Goal: Information Seeking & Learning: Learn about a topic

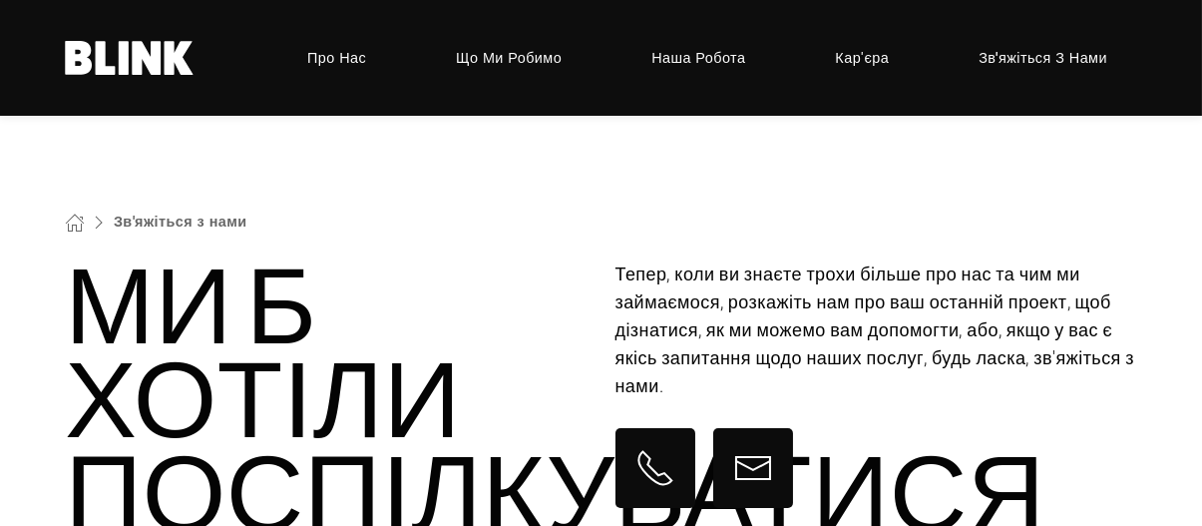
click at [885, 56] on font "Кар'єра" at bounding box center [862, 57] width 54 height 19
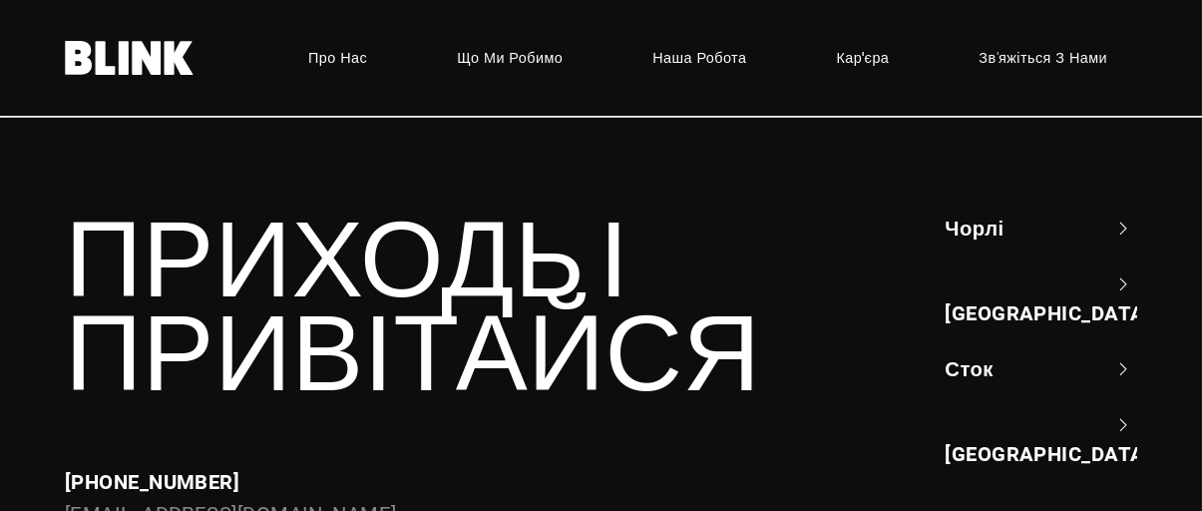
scroll to position [2794, 0]
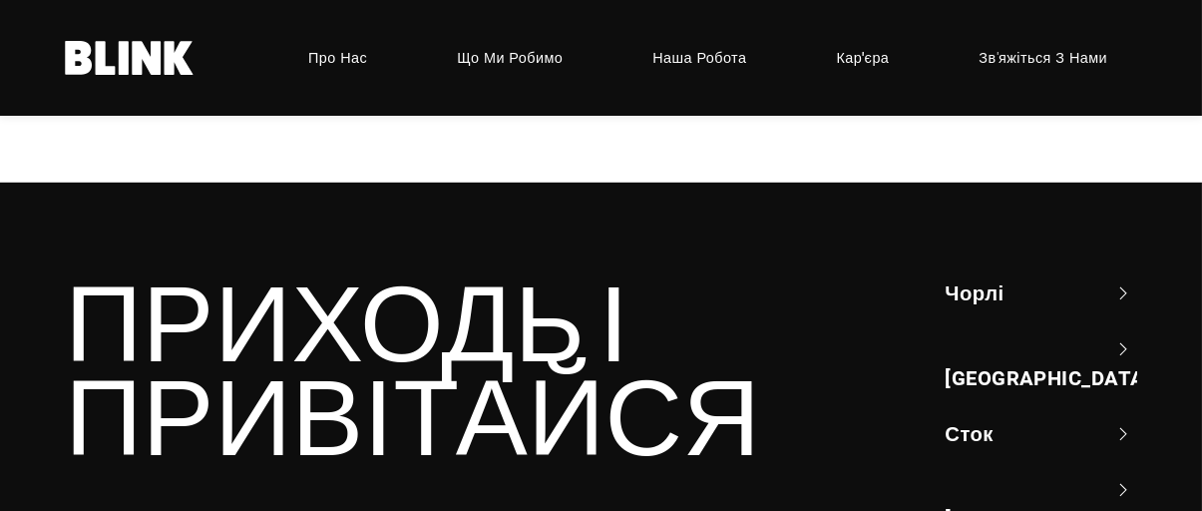
click at [966, 296] on font "Чорлі" at bounding box center [974, 292] width 59 height 26
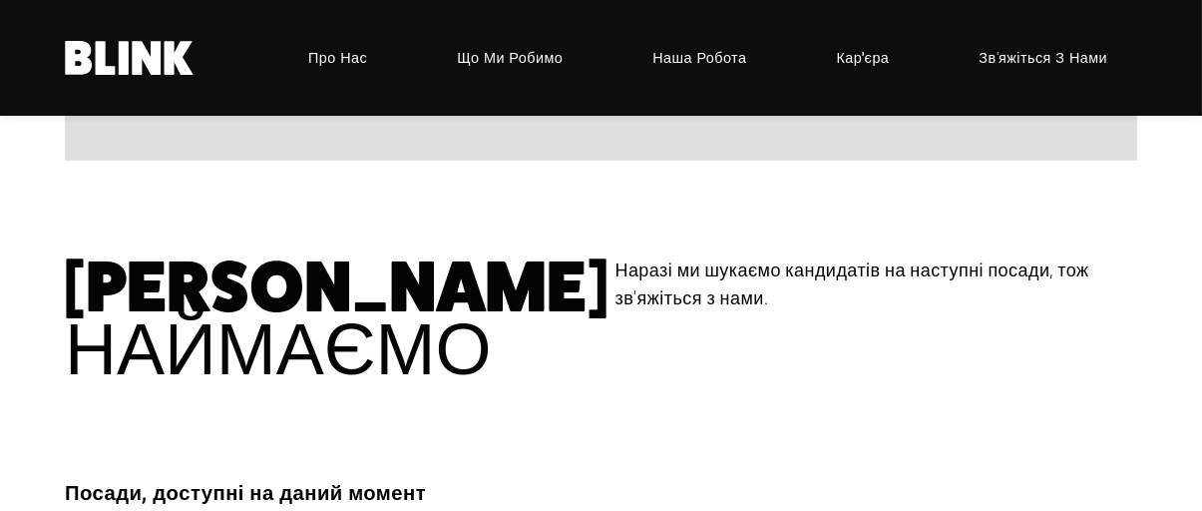
scroll to position [2163, 0]
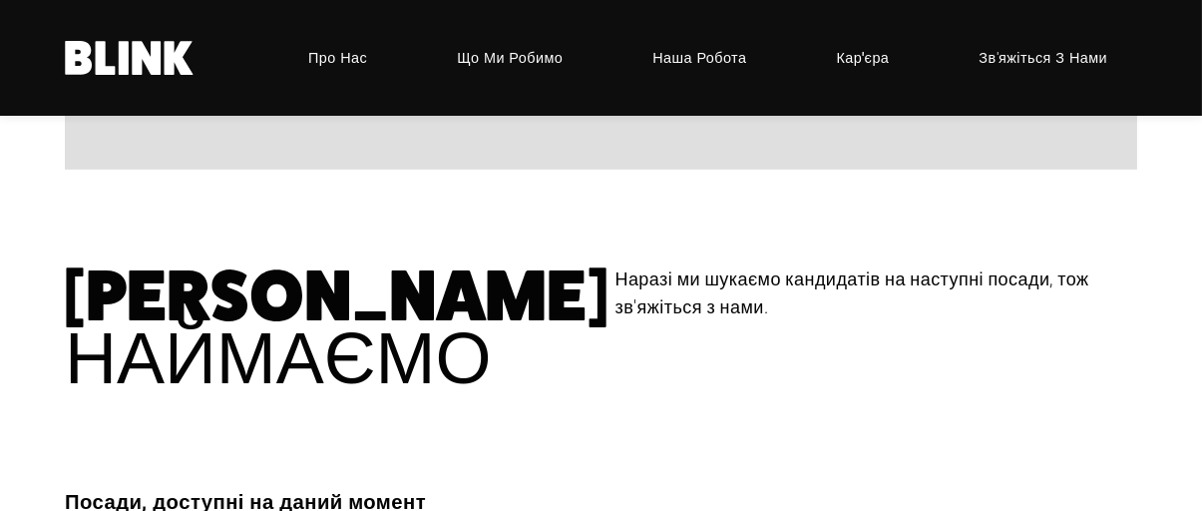
click at [714, 65] on font "Наша робота" at bounding box center [700, 57] width 94 height 19
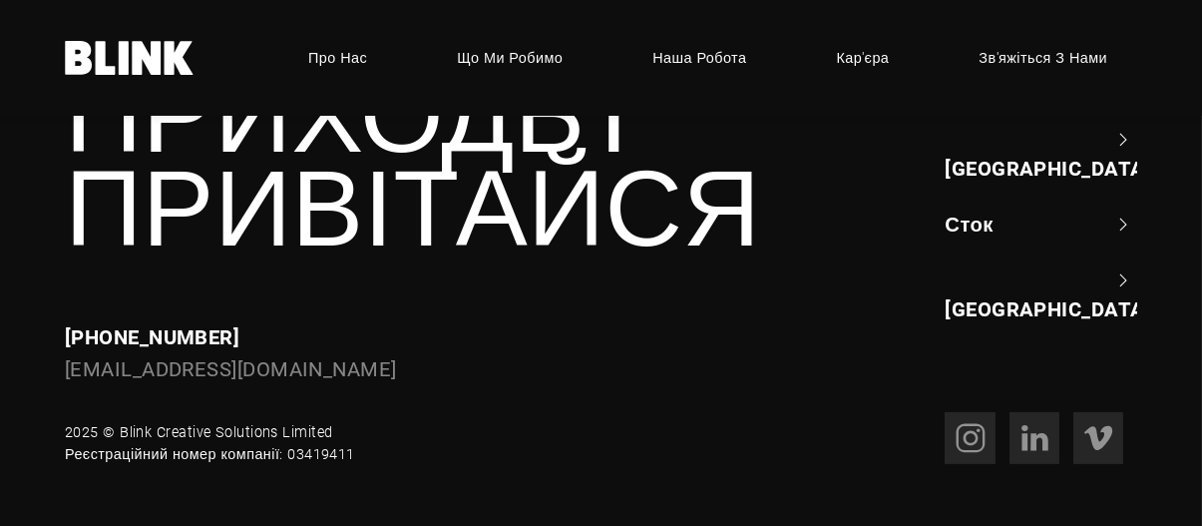
scroll to position [1098, 0]
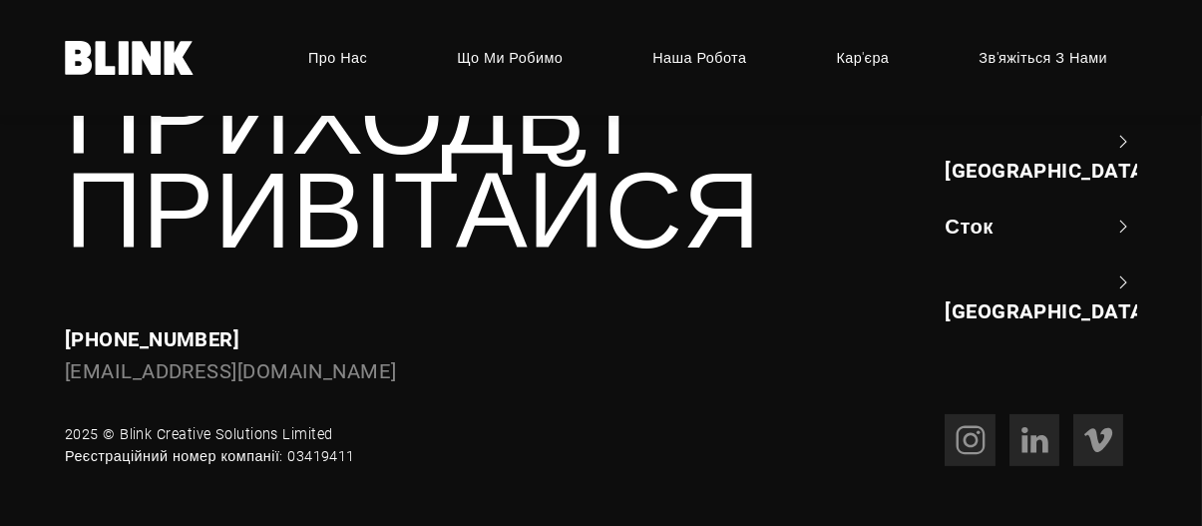
click at [494, 47] on span "Що ми робимо" at bounding box center [510, 58] width 106 height 22
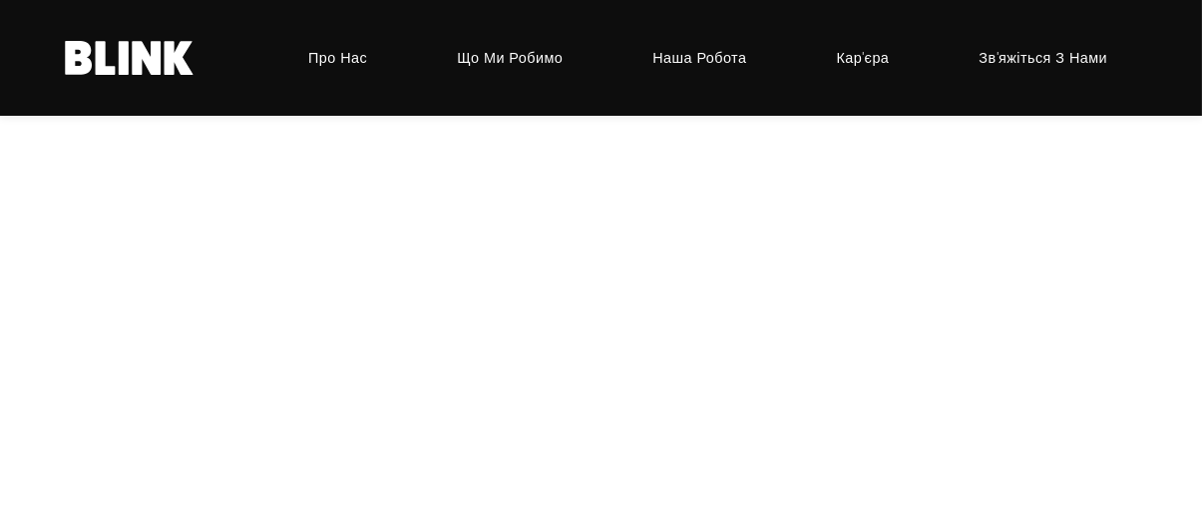
scroll to position [399, 0]
click at [0, 0] on div "Комп'ютерна графіка" at bounding box center [0, 0] width 0 height 0
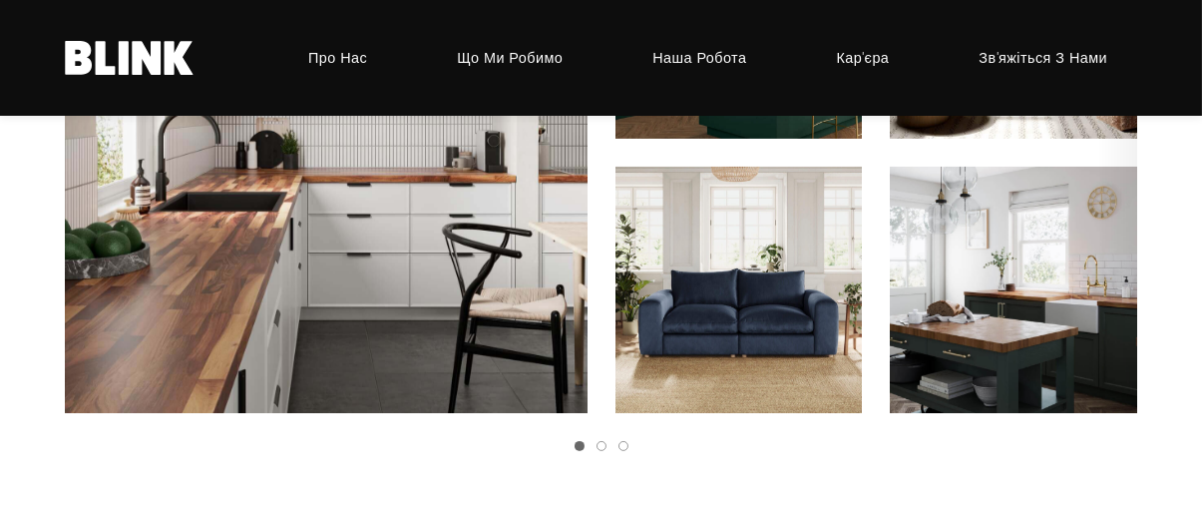
scroll to position [1397, 0]
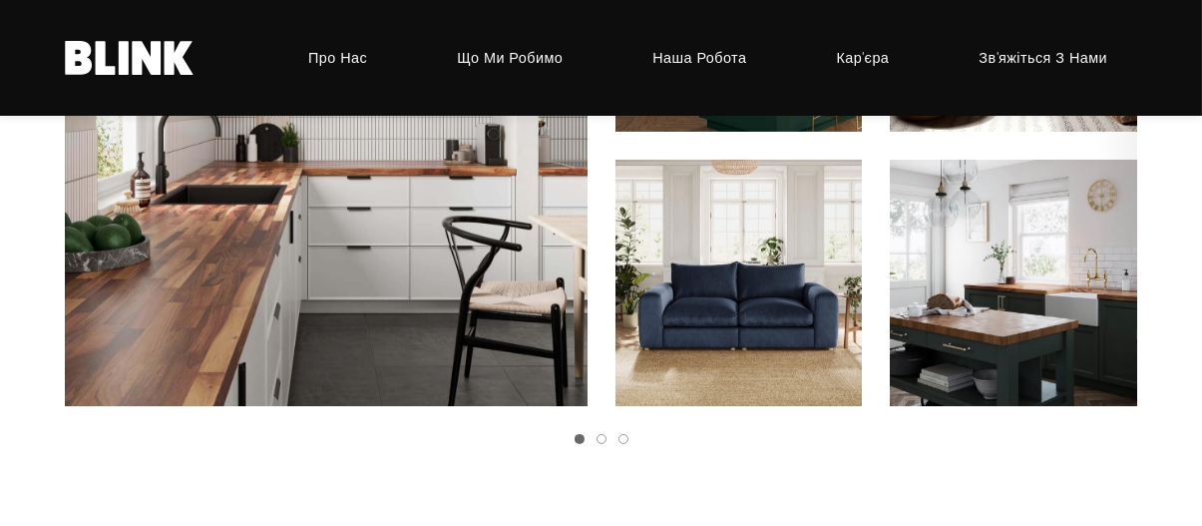
click at [607, 444] on li at bounding box center [618, 439] width 22 height 10
click at [602, 444] on link "Слайд 2" at bounding box center [602, 439] width 10 height 10
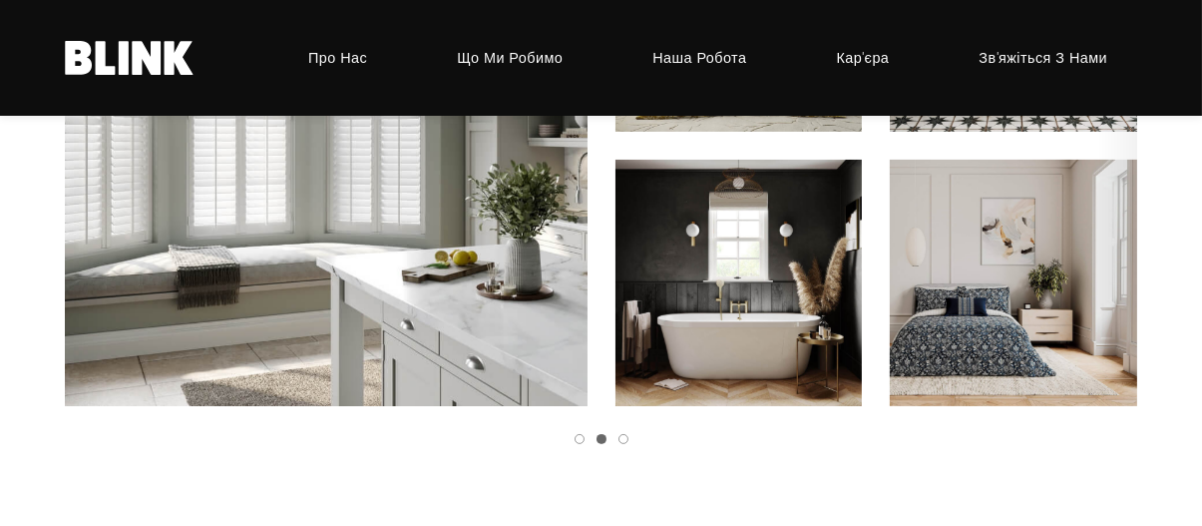
click at [627, 444] on li at bounding box center [618, 439] width 22 height 10
click at [625, 444] on link "Слайд 3" at bounding box center [624, 439] width 10 height 10
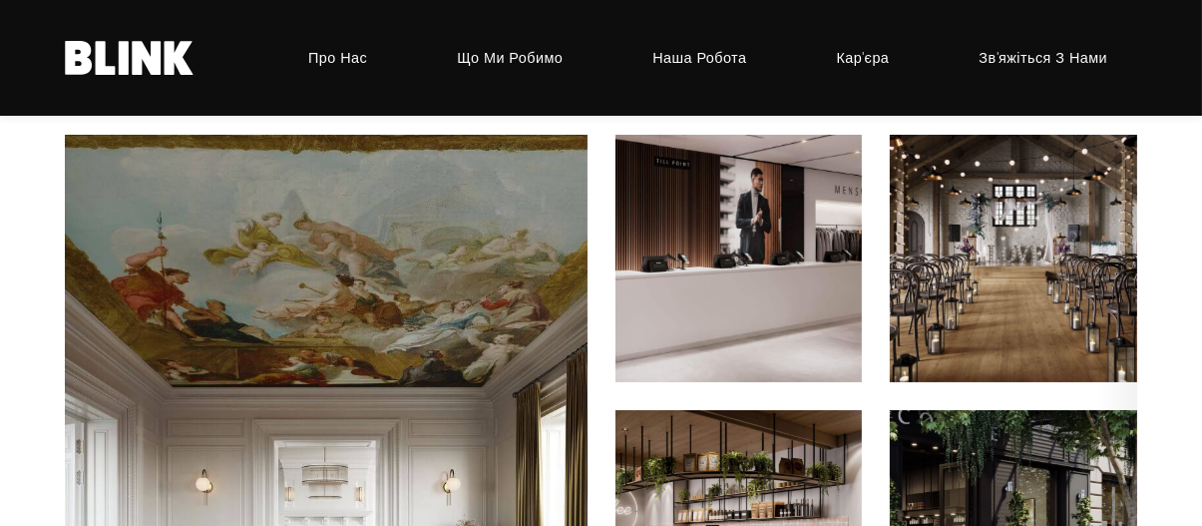
scroll to position [1098, 0]
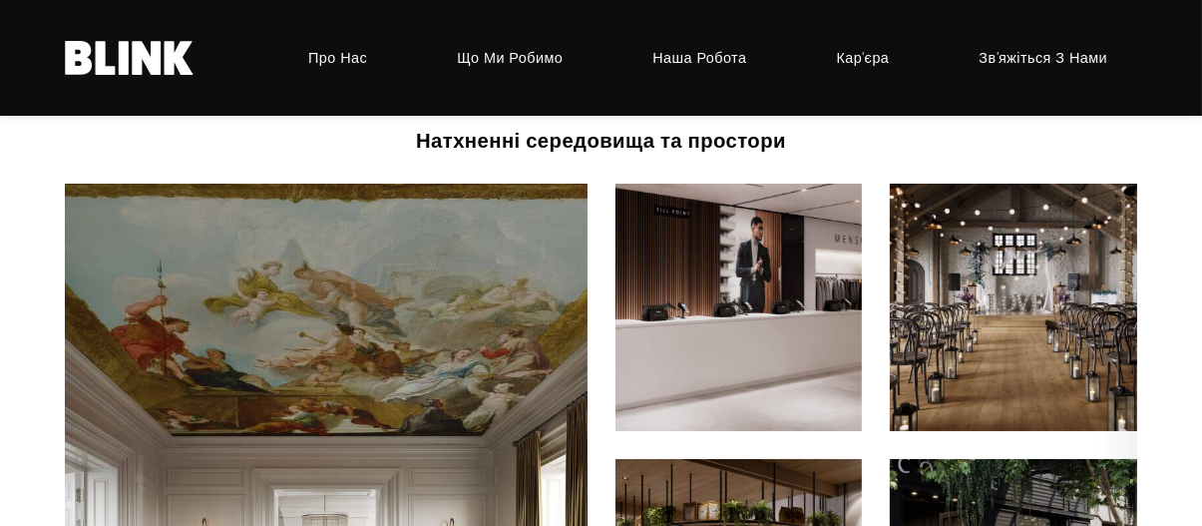
click at [714, 325] on img "3 з 3" at bounding box center [739, 307] width 272 height 271
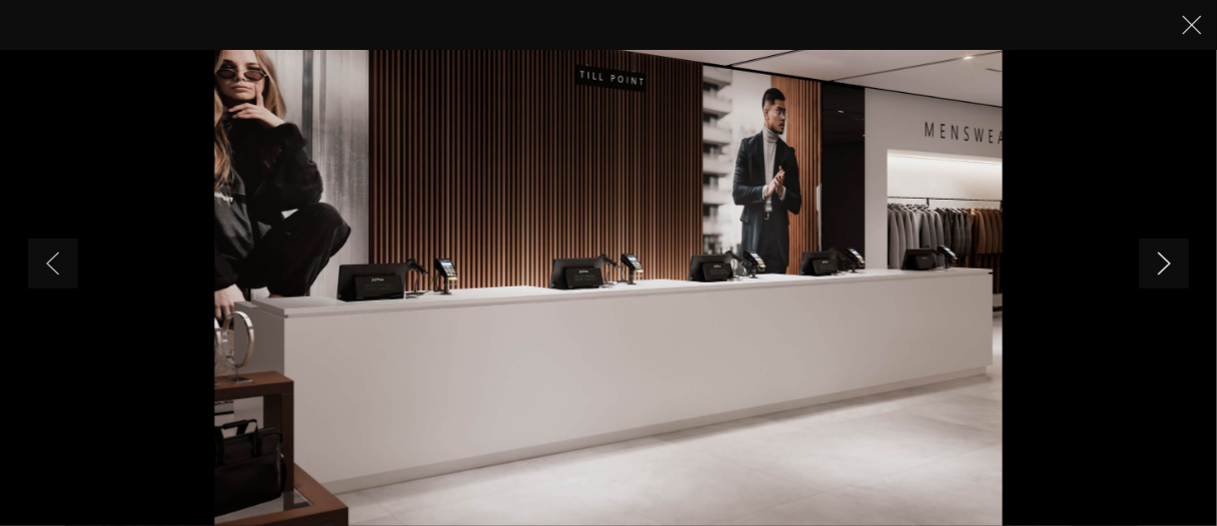
click at [1172, 257] on link "Next slide" at bounding box center [1164, 263] width 50 height 50
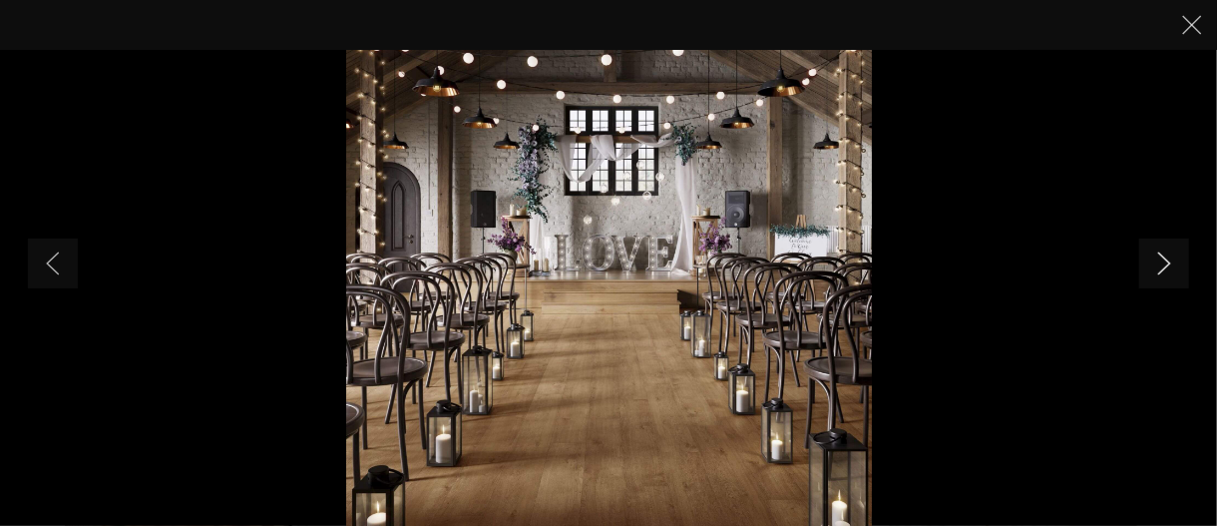
click at [1172, 257] on link "Next slide" at bounding box center [1164, 263] width 50 height 50
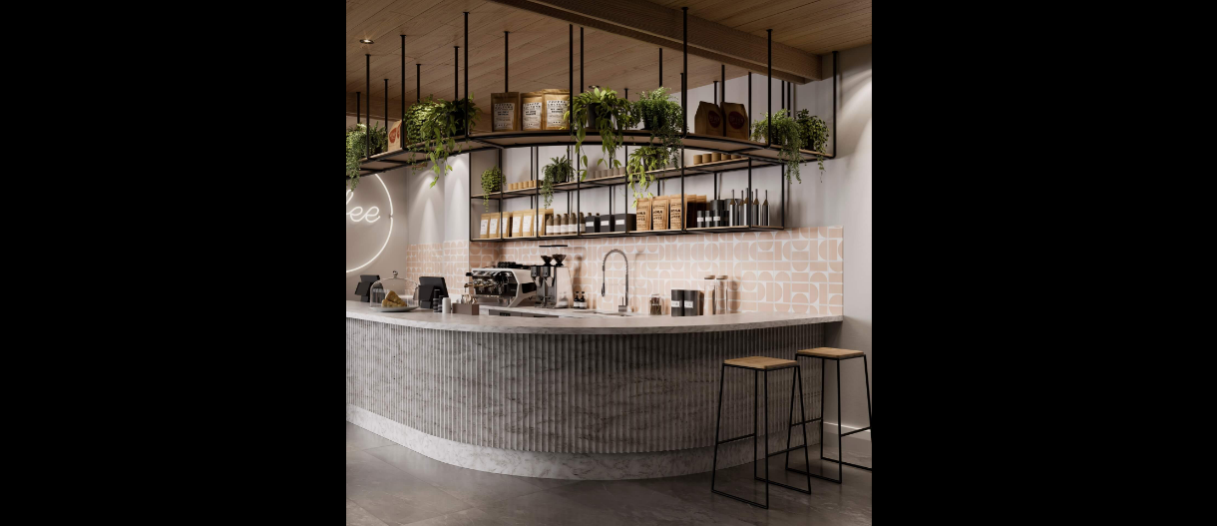
click at [1173, 256] on link "Next slide" at bounding box center [1164, 263] width 50 height 50
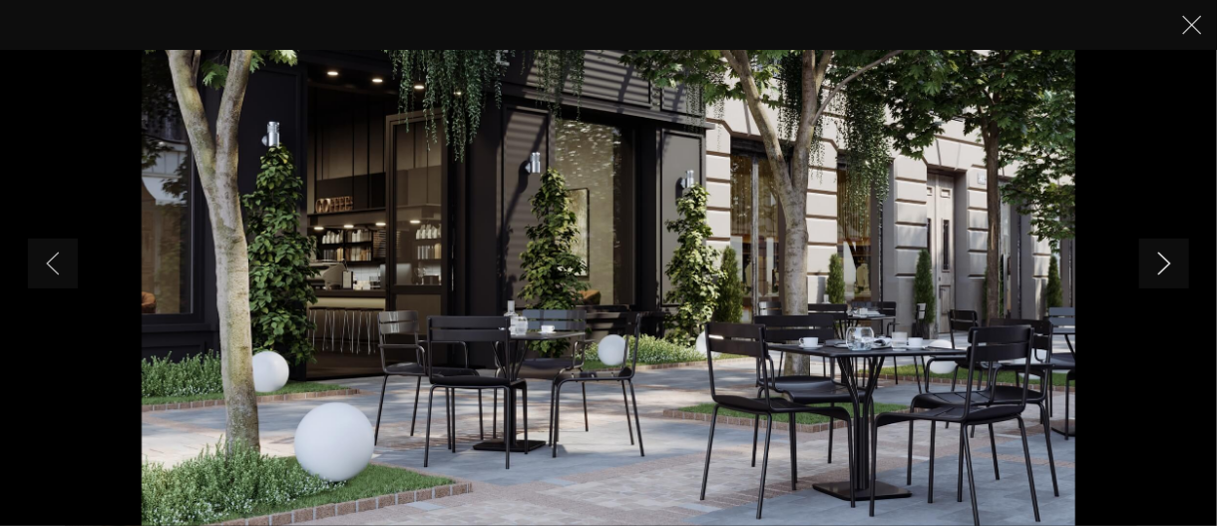
click at [1156, 267] on link "Next slide" at bounding box center [1164, 263] width 50 height 50
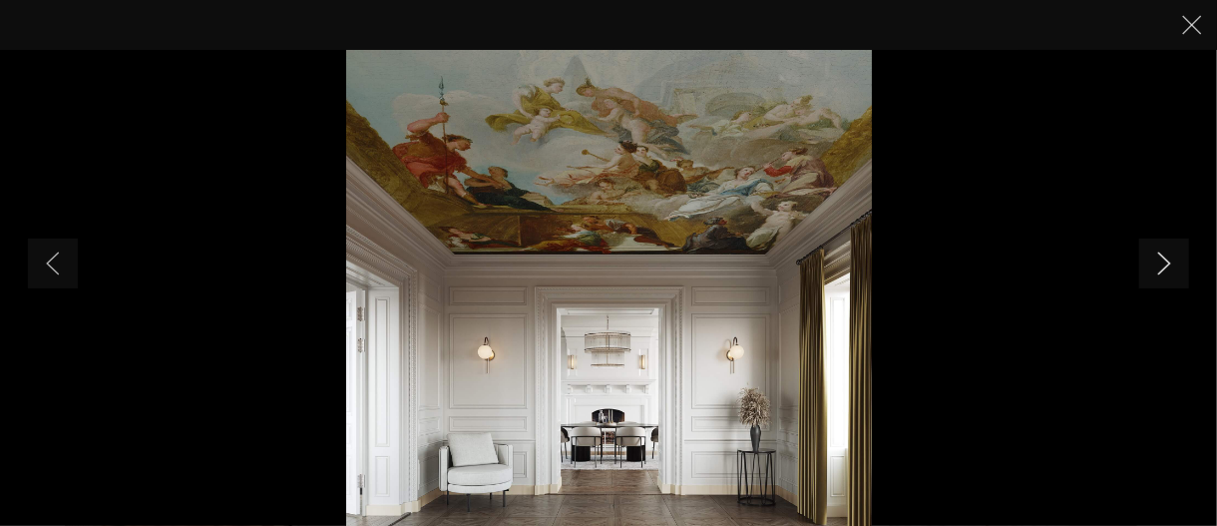
click at [1155, 267] on link "Next slide" at bounding box center [1164, 263] width 50 height 50
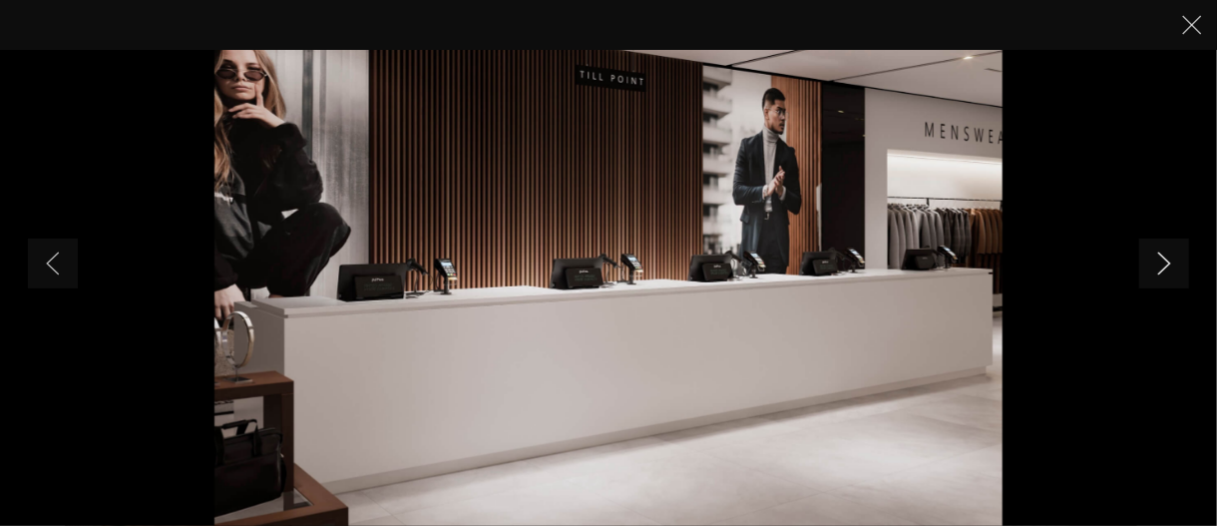
click at [1151, 267] on link "Next slide" at bounding box center [1164, 263] width 50 height 50
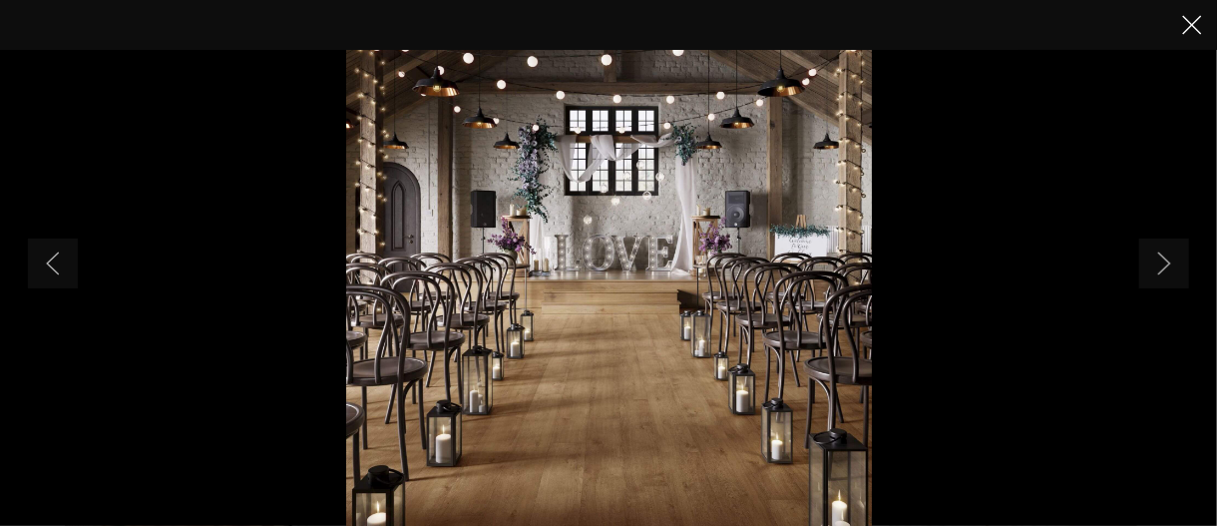
click at [1193, 33] on icon "Close" at bounding box center [1192, 25] width 20 height 20
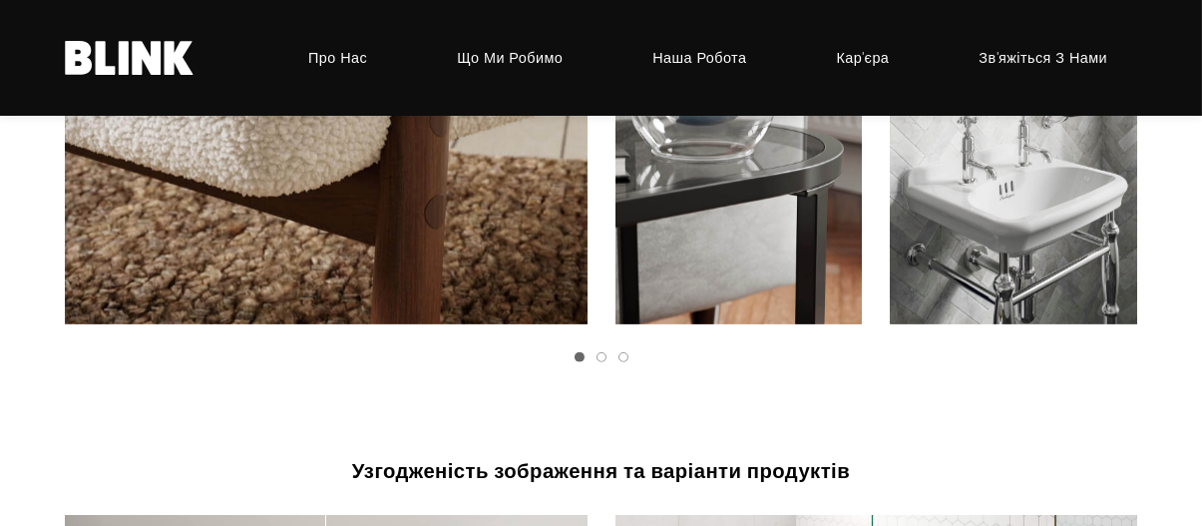
scroll to position [2195, 0]
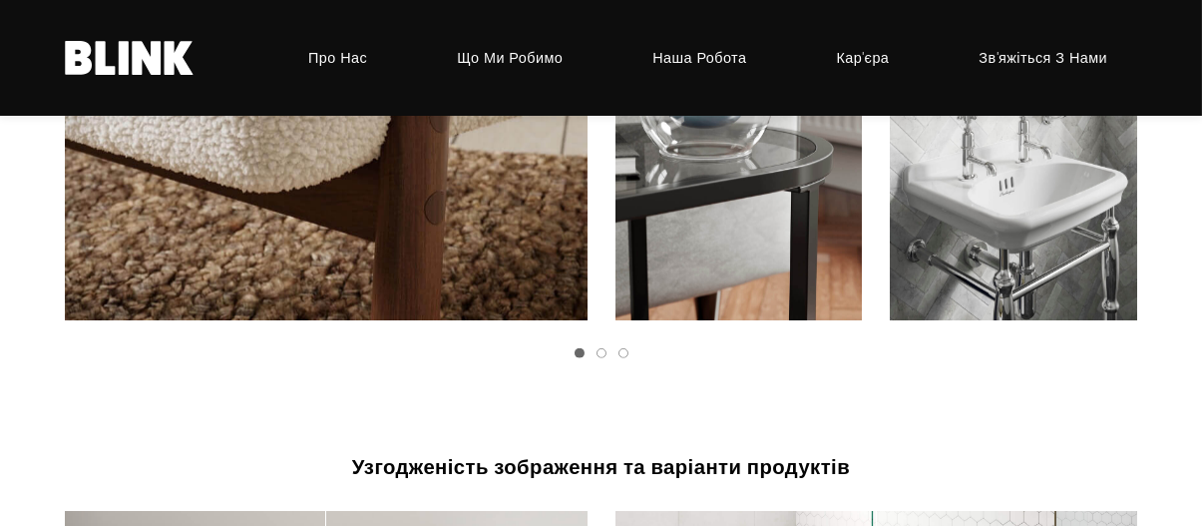
click at [603, 382] on div at bounding box center [601, 92] width 1202 height 588
click at [597, 358] on link "Слайд 2" at bounding box center [602, 353] width 10 height 10
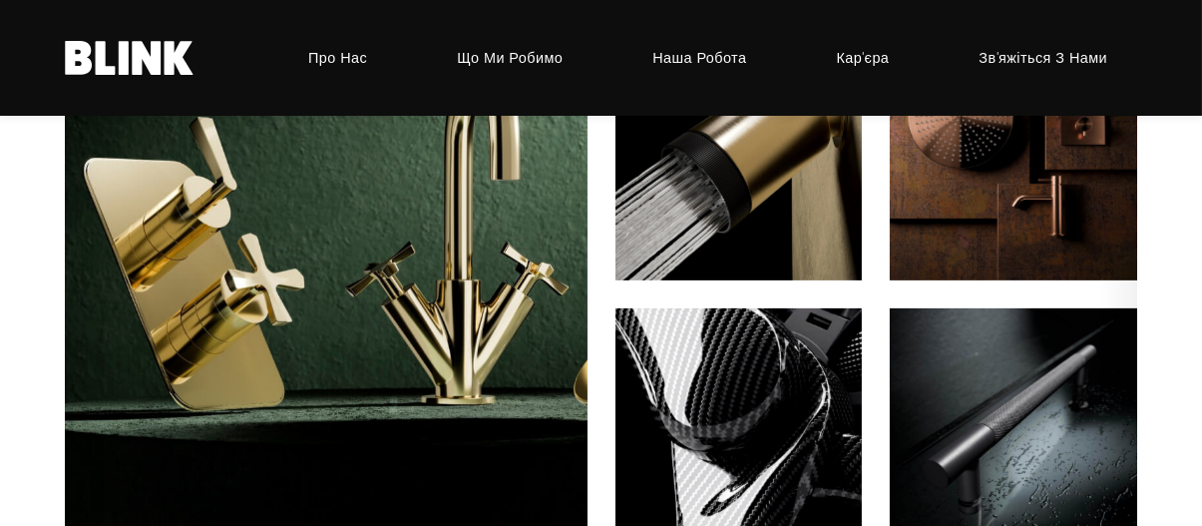
scroll to position [2095, 0]
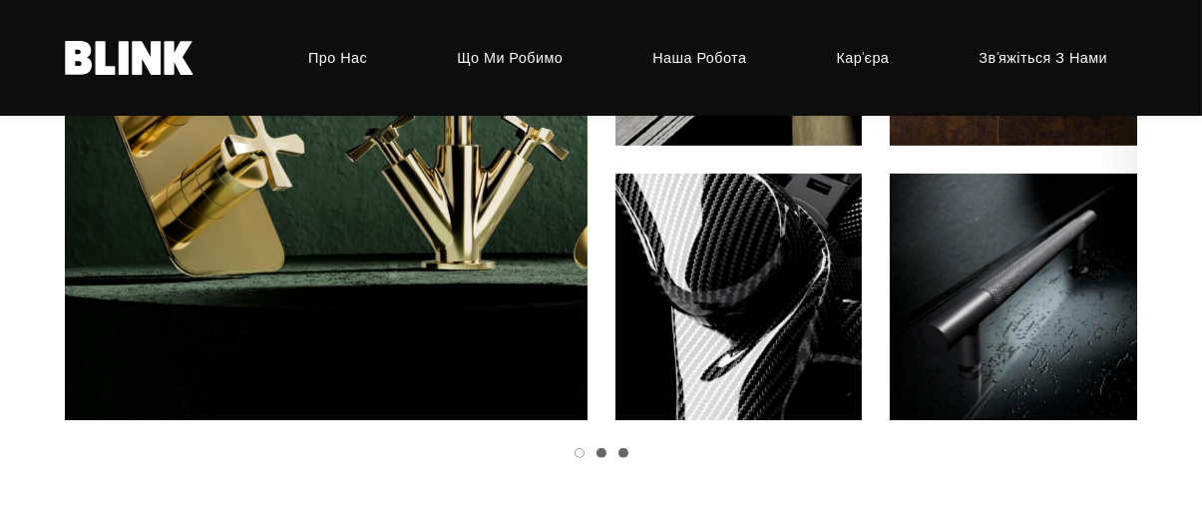
click at [625, 458] on link "Слайд 3" at bounding box center [624, 453] width 10 height 10
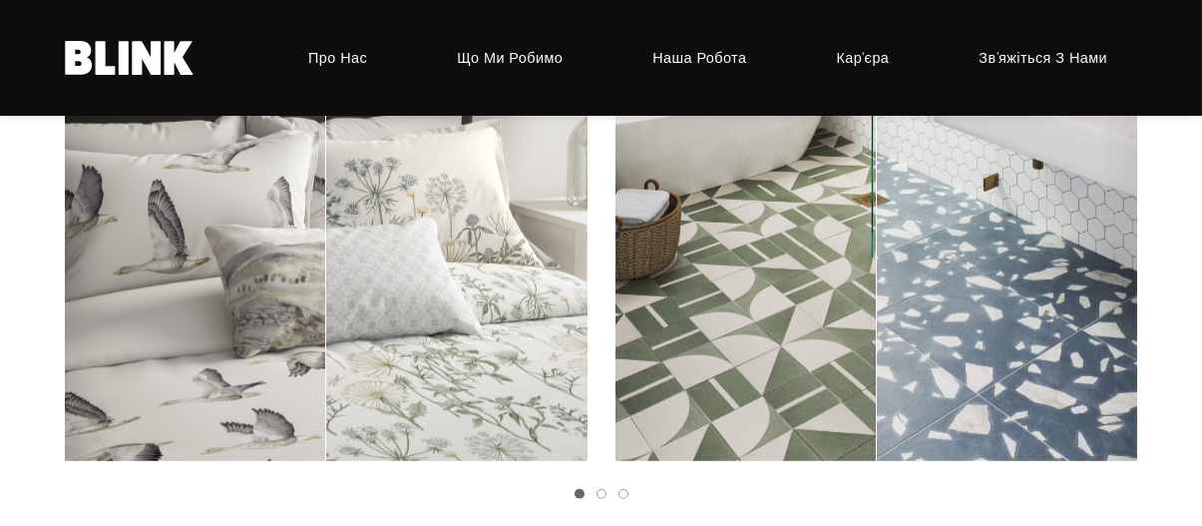
scroll to position [2794, 0]
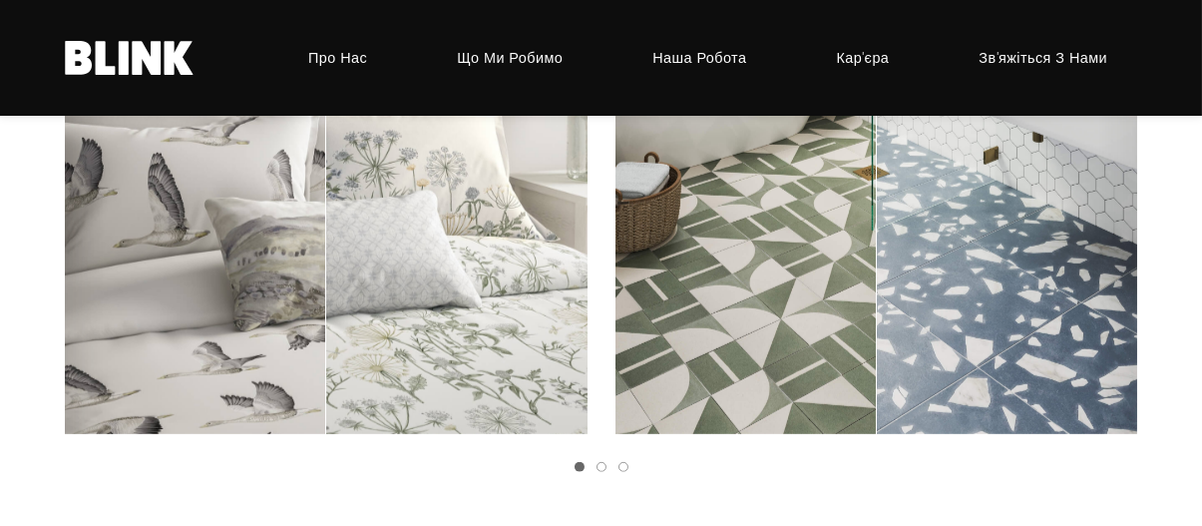
click at [605, 472] on ul at bounding box center [595, 467] width 1085 height 10
click at [604, 500] on div "Альтернативи продукту у фіксованій сцені Натисніть і перетягніть, щоб порівняти…" at bounding box center [601, 206] width 1202 height 588
click at [602, 472] on link "Слайд 2" at bounding box center [602, 467] width 10 height 10
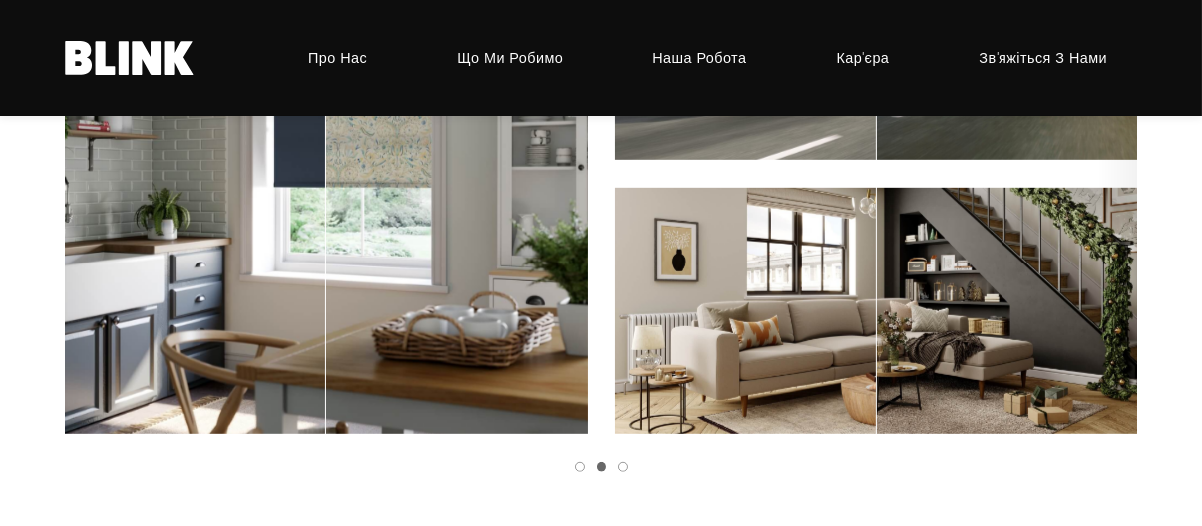
drag, startPoint x: 623, startPoint y: 496, endPoint x: 637, endPoint y: 491, distance: 14.8
click at [625, 472] on link "Слайд 3" at bounding box center [624, 467] width 10 height 10
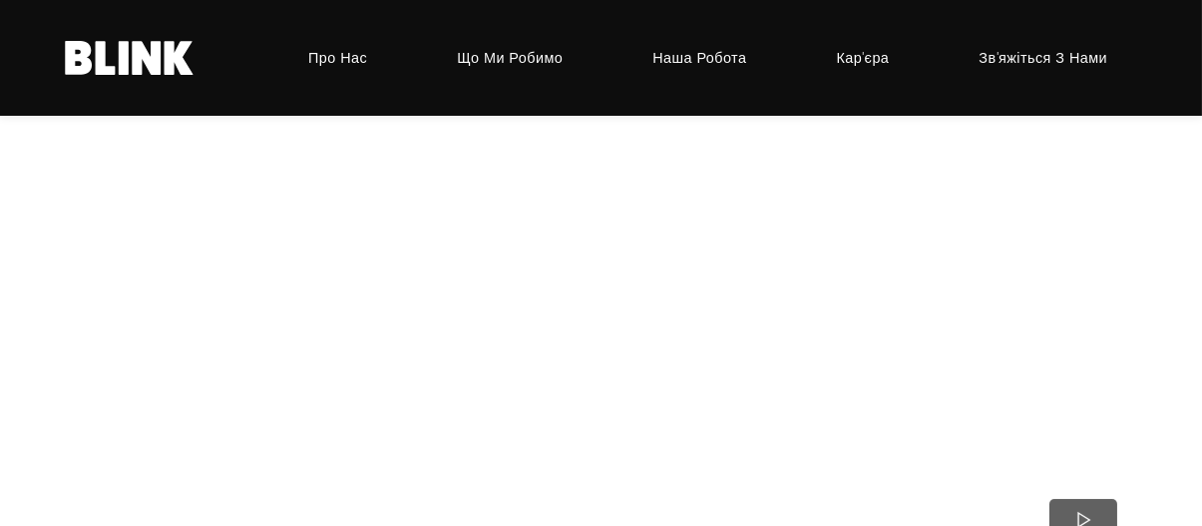
scroll to position [599, 0]
